Goal: Find specific page/section: Find specific page/section

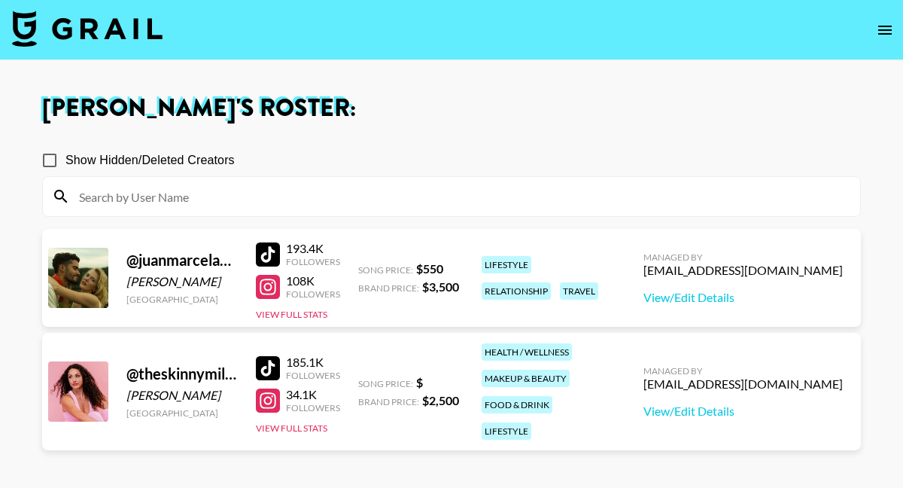
click at [890, 26] on icon "open drawer" at bounding box center [885, 30] width 14 height 9
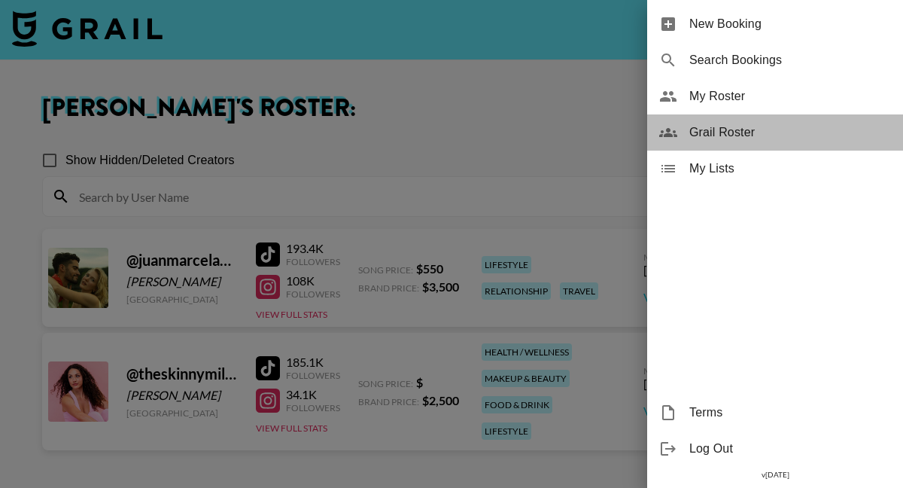
click at [744, 126] on span "Grail Roster" at bounding box center [790, 132] width 202 height 18
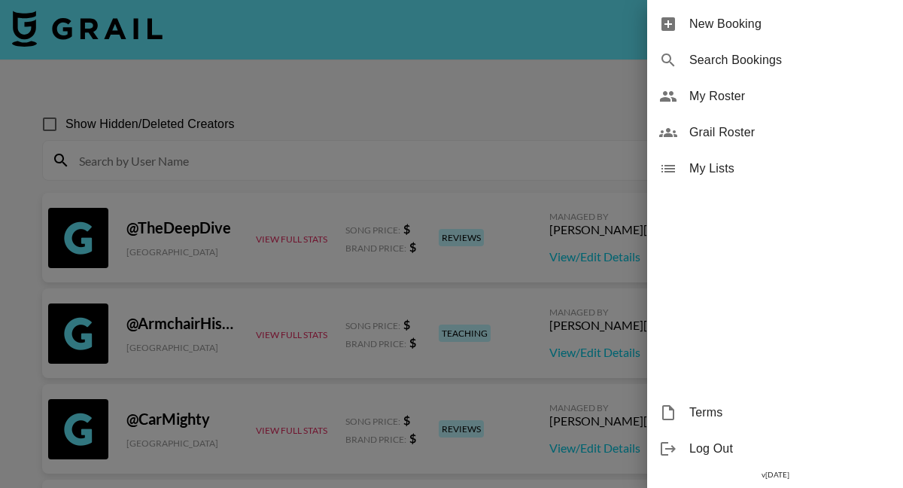
click at [488, 114] on div at bounding box center [451, 244] width 903 height 488
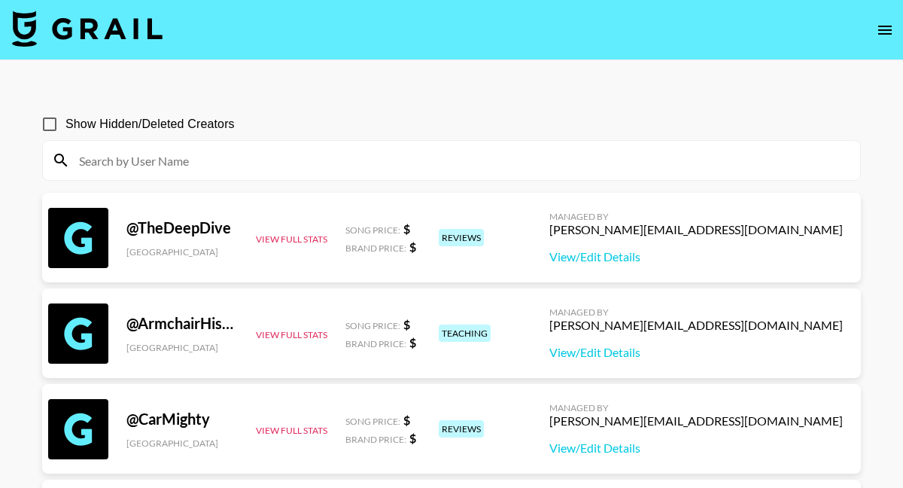
click at [480, 156] on input at bounding box center [460, 160] width 781 height 24
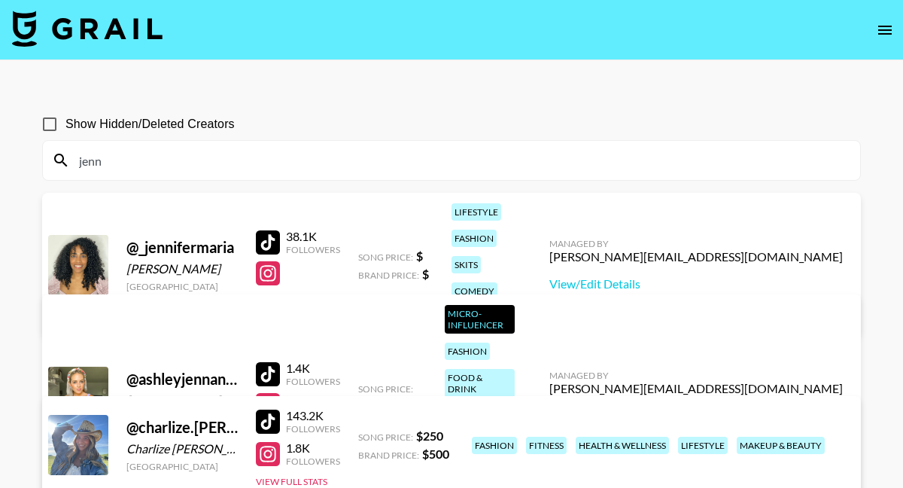
type input "jenn"
